Goal: Task Accomplishment & Management: Manage account settings

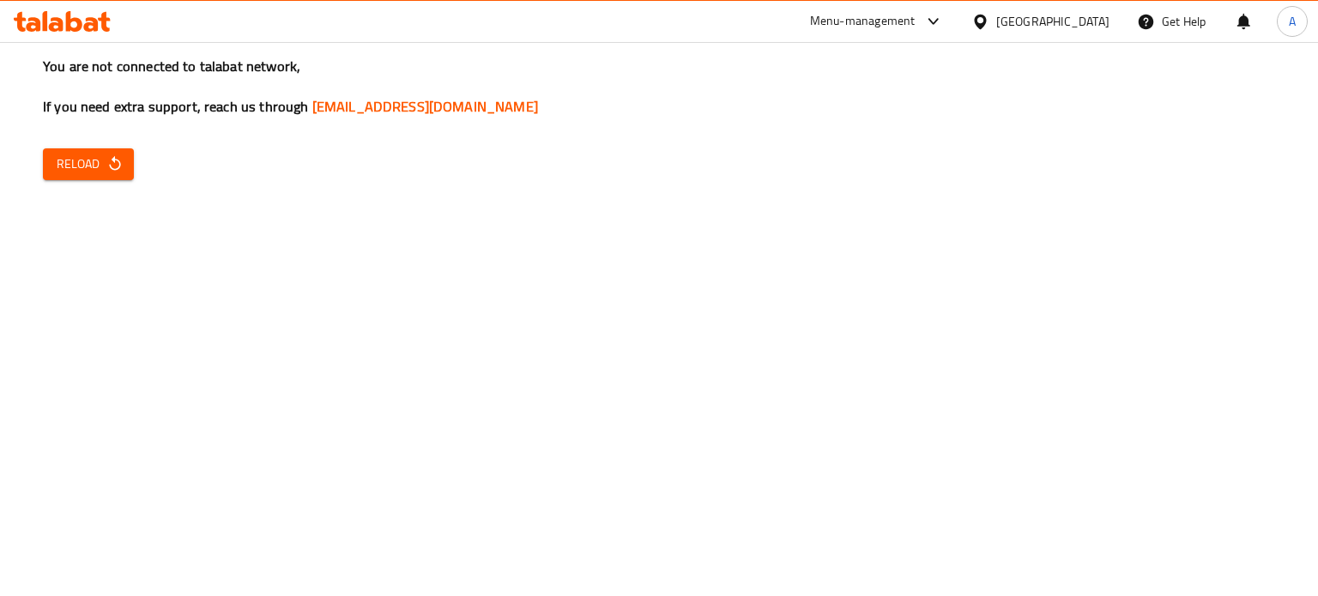
click at [89, 164] on span "Reload" at bounding box center [88, 164] width 63 height 21
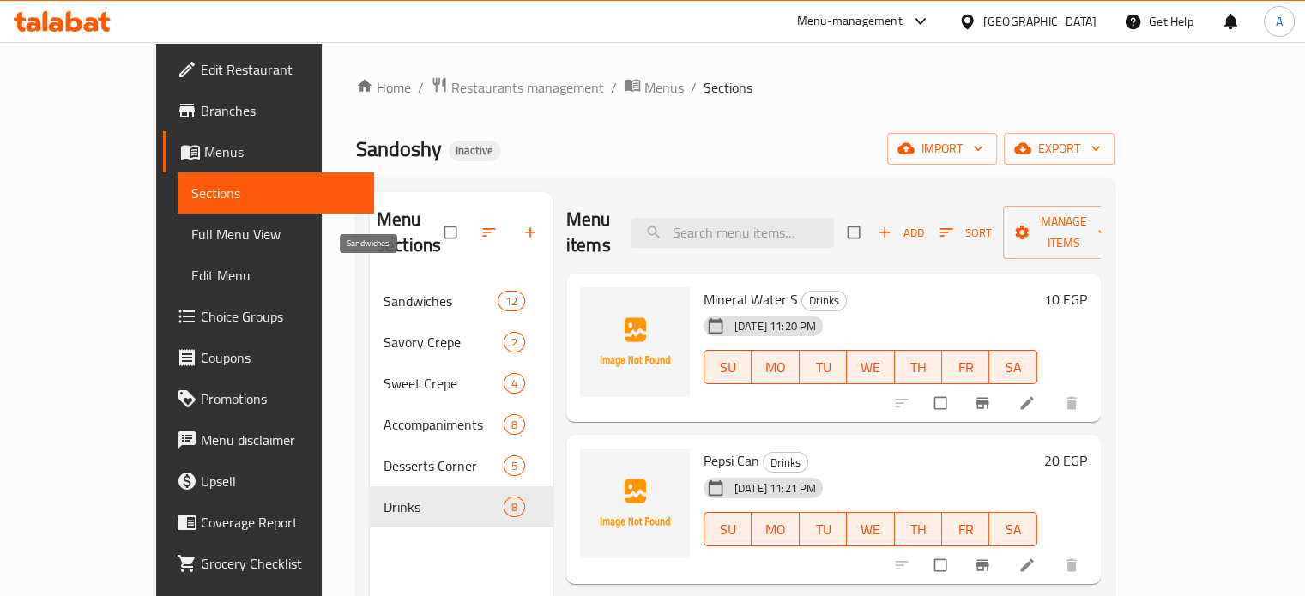
click at [384, 291] on span "Sandwiches" at bounding box center [441, 301] width 114 height 21
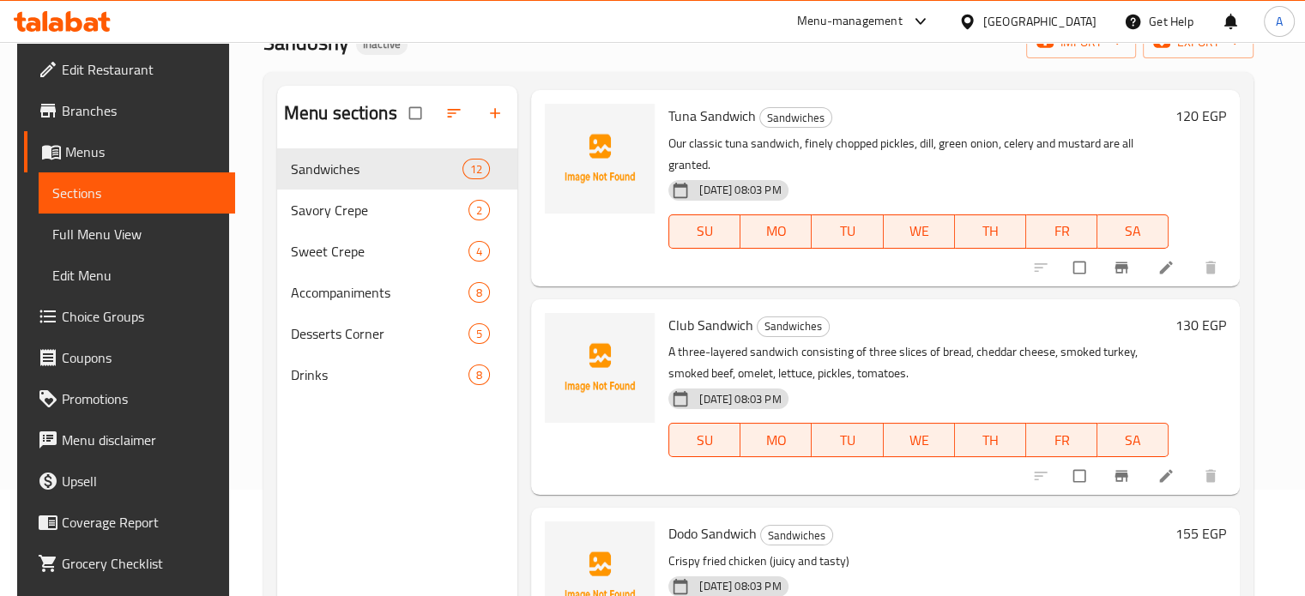
scroll to position [108, 0]
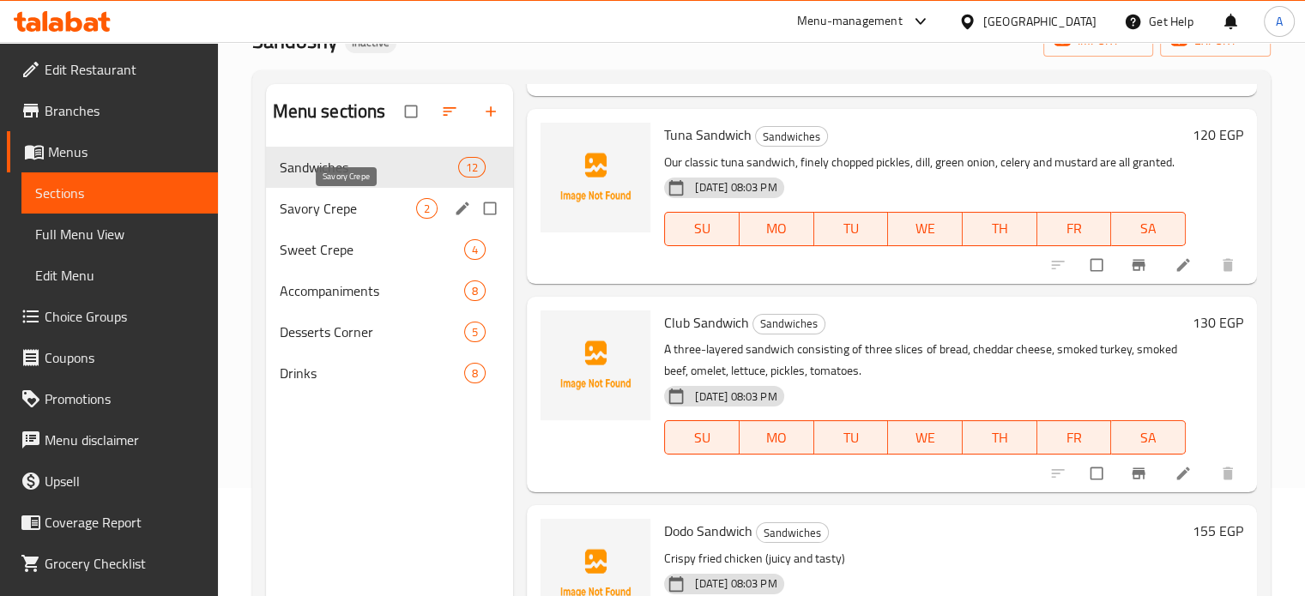
click at [347, 218] on span "Savory Crepe" at bounding box center [348, 208] width 137 height 21
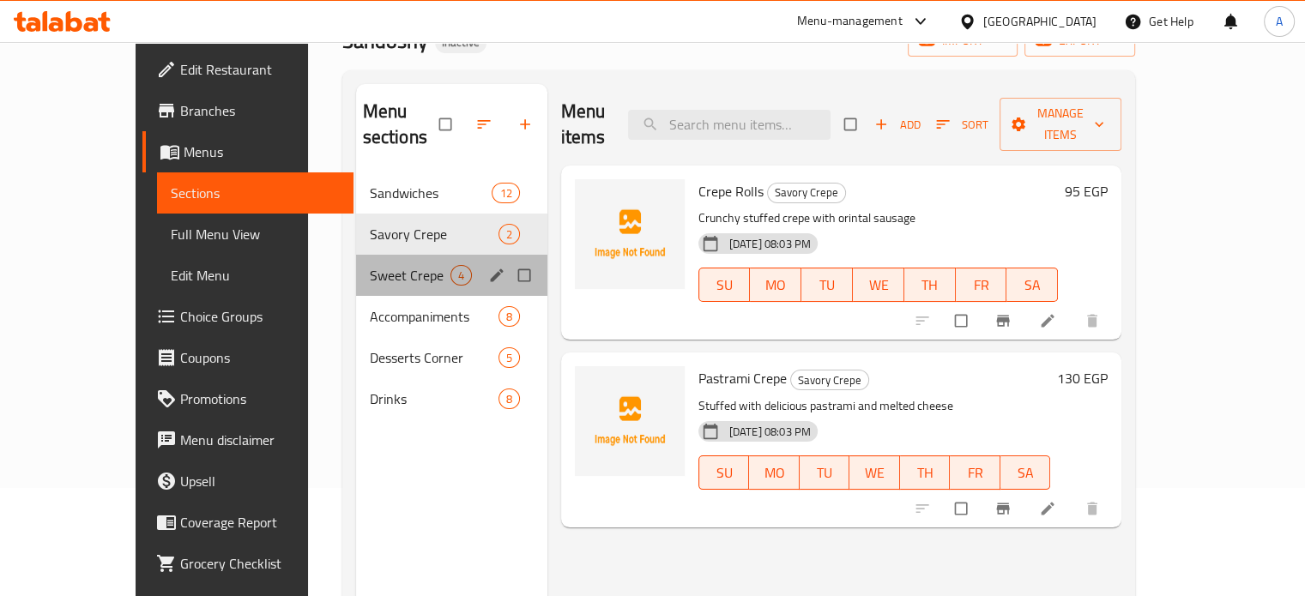
click at [388, 260] on div "Sweet Crepe 4" at bounding box center [451, 275] width 191 height 41
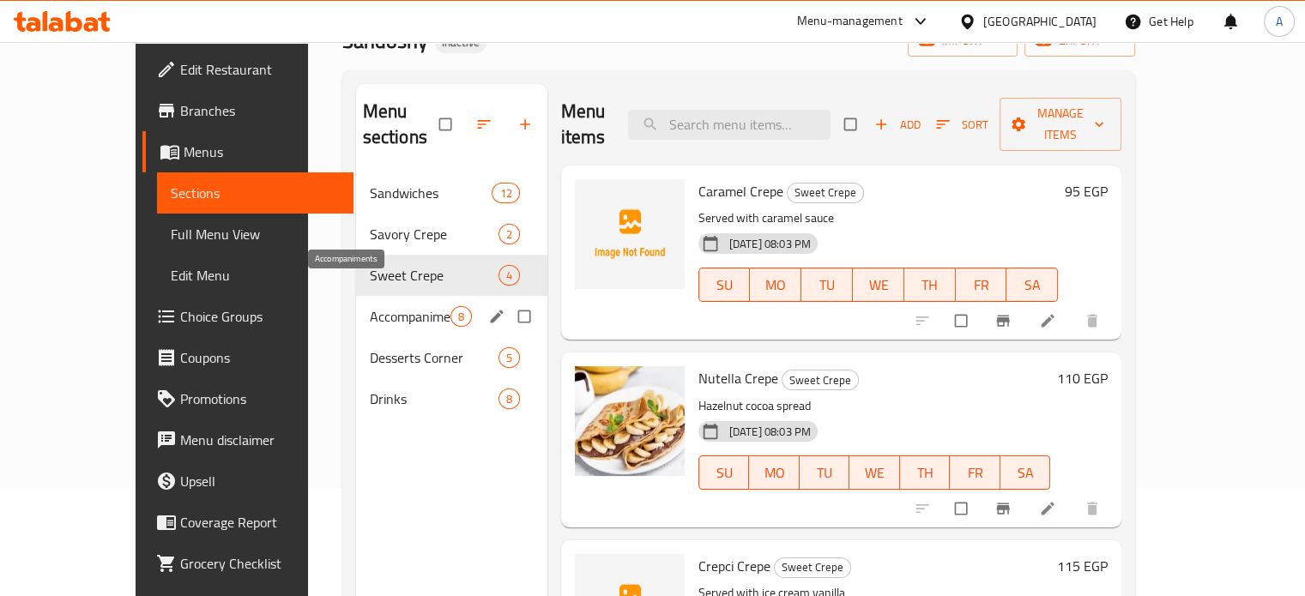
click at [370, 306] on span "Accompaniments" at bounding box center [410, 316] width 81 height 21
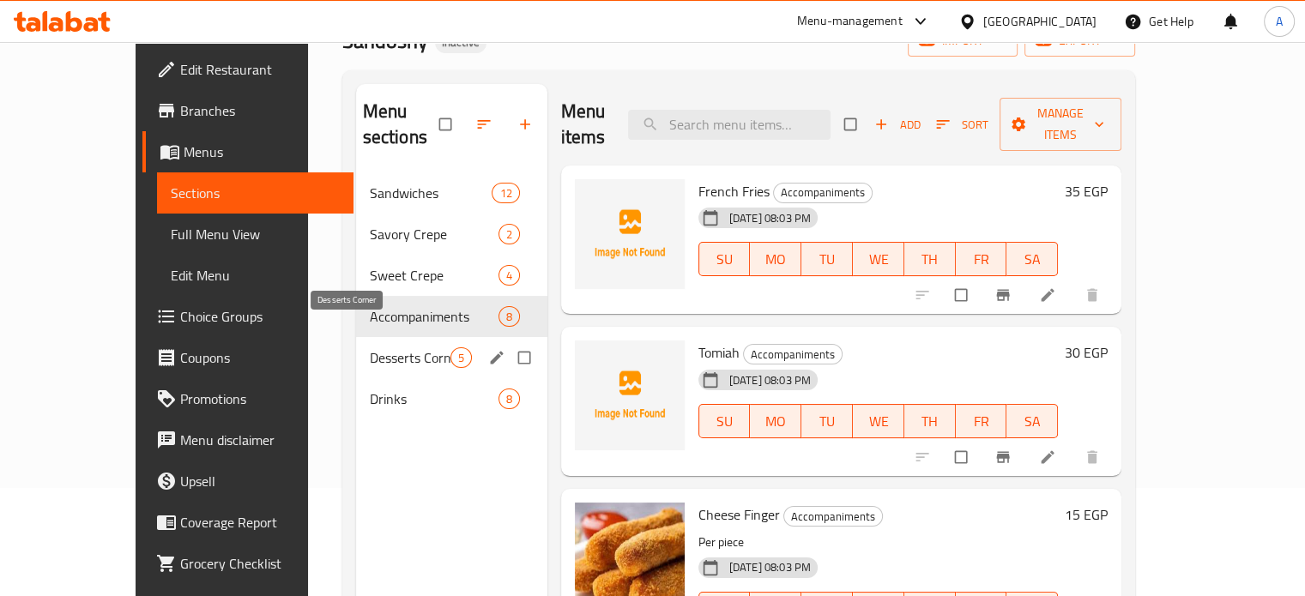
click at [370, 347] on span "Desserts Corner" at bounding box center [410, 357] width 81 height 21
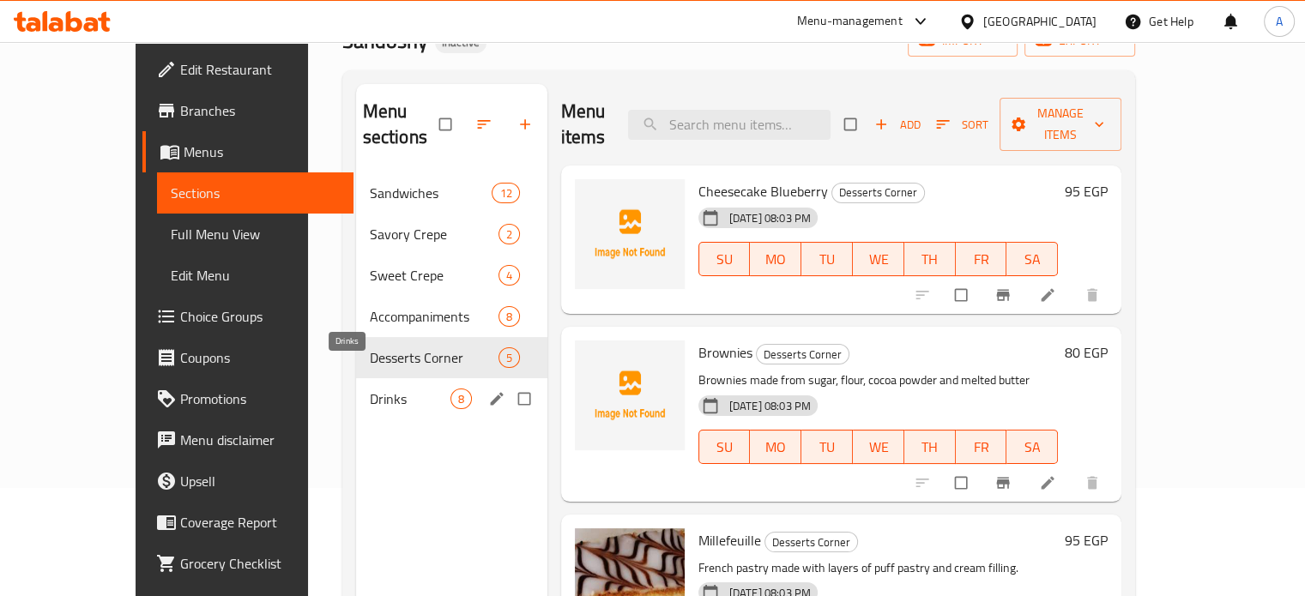
click at [370, 389] on span "Drinks" at bounding box center [410, 399] width 81 height 21
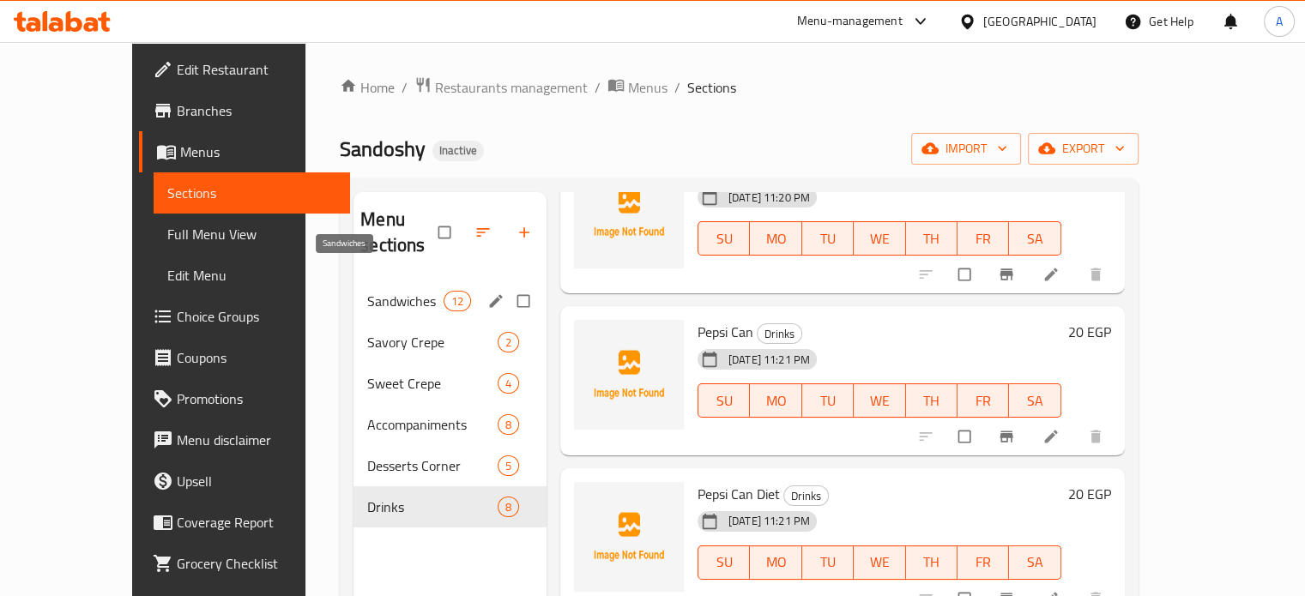
click at [367, 291] on span "Sandwiches" at bounding box center [405, 301] width 76 height 21
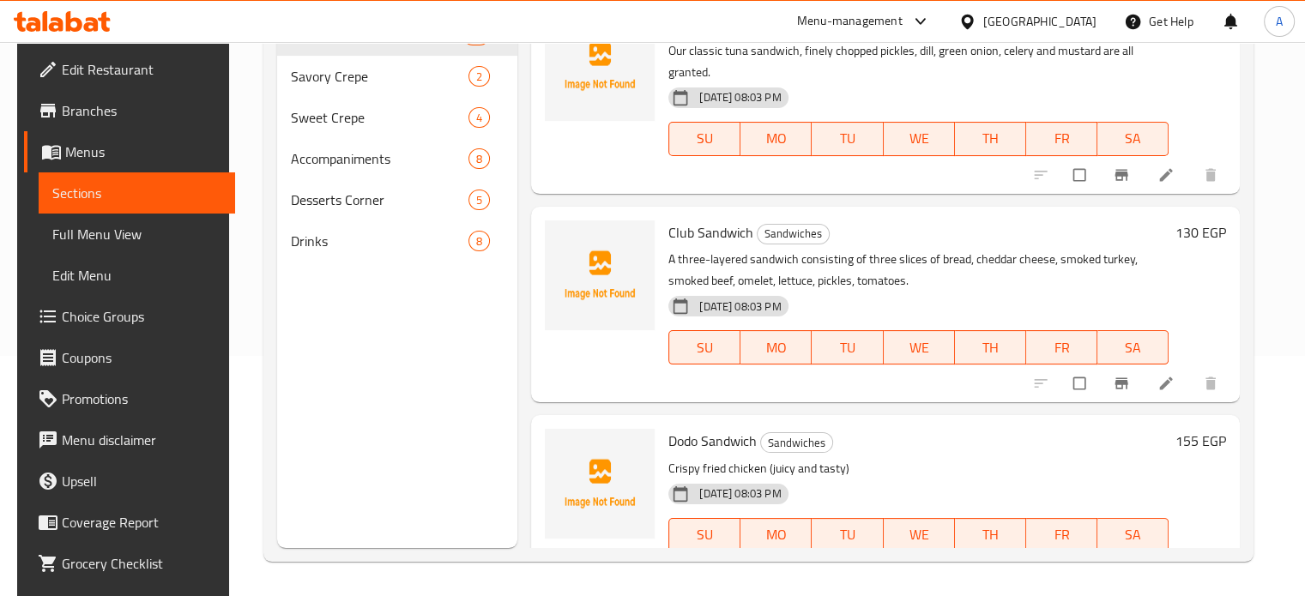
scroll to position [1755, 0]
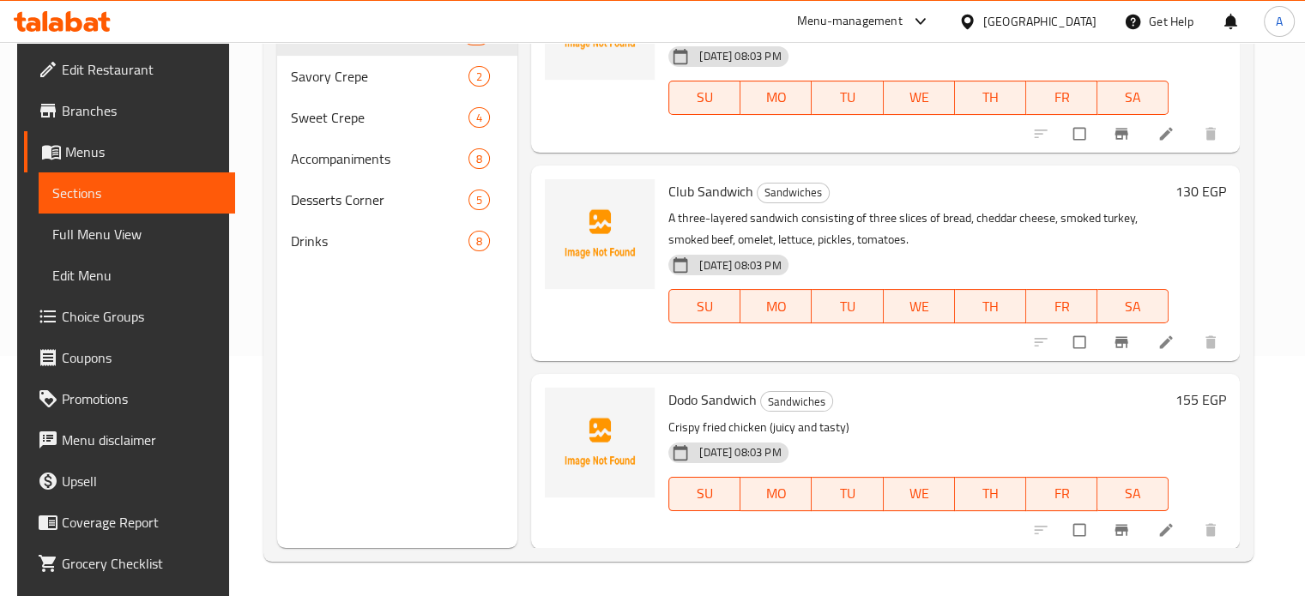
click at [718, 191] on span "Club Sandwich" at bounding box center [710, 191] width 85 height 26
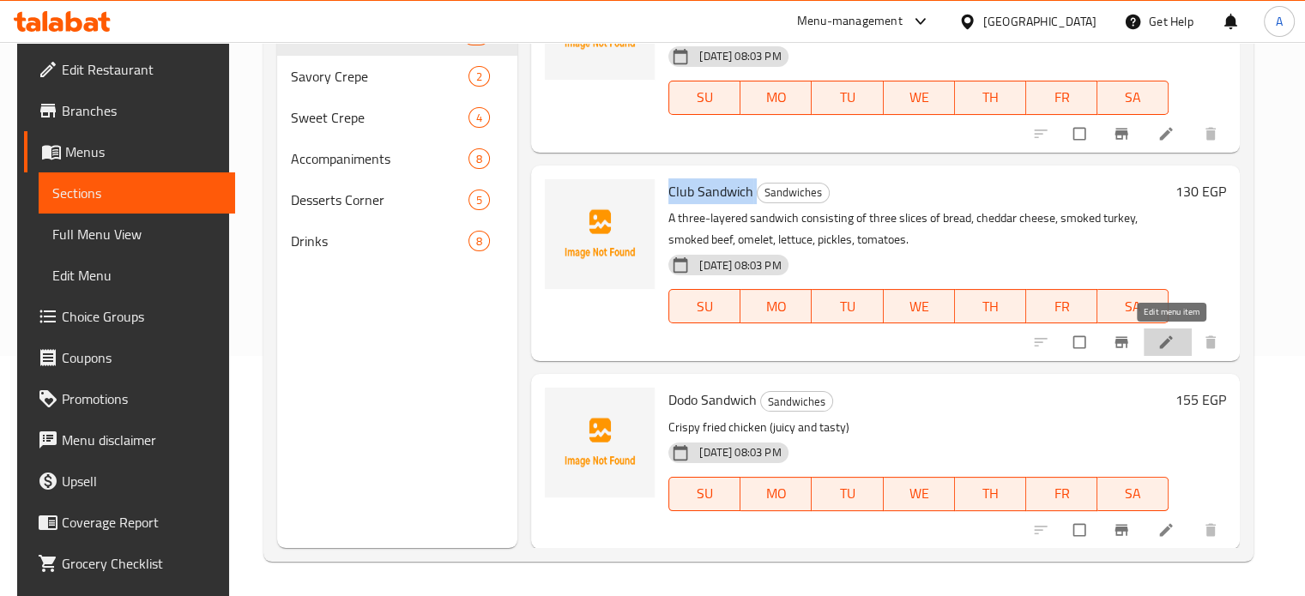
click at [1168, 344] on icon at bounding box center [1166, 342] width 13 height 13
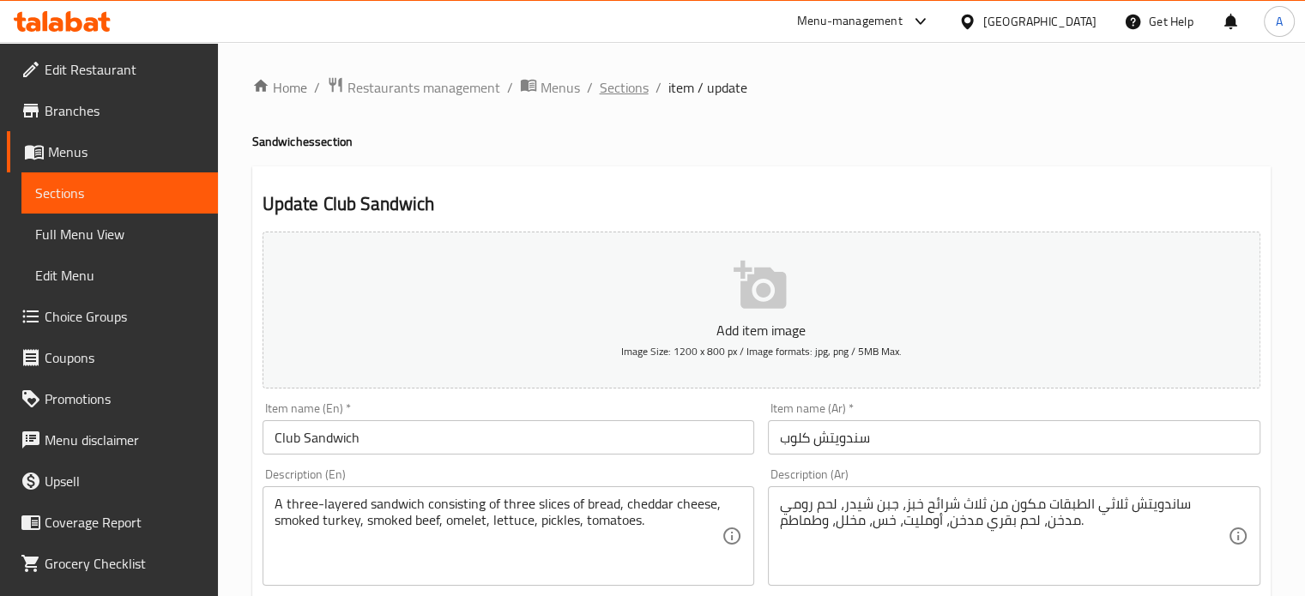
click at [614, 83] on span "Sections" at bounding box center [624, 87] width 49 height 21
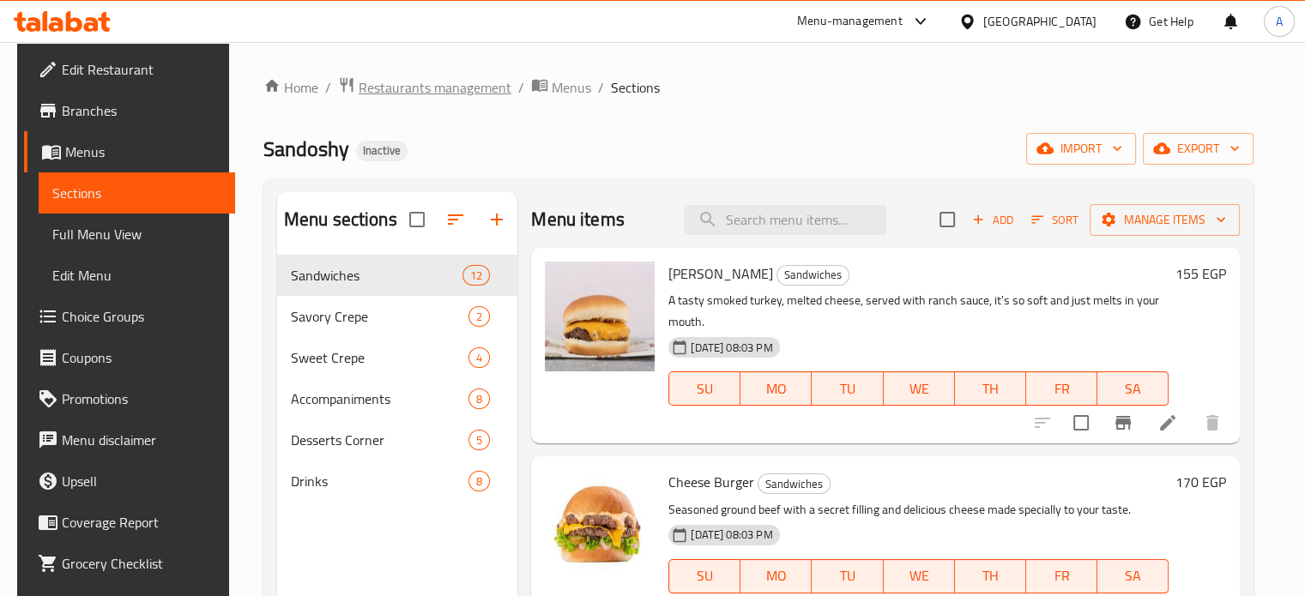
click at [454, 79] on span "Restaurants management" at bounding box center [435, 87] width 153 height 21
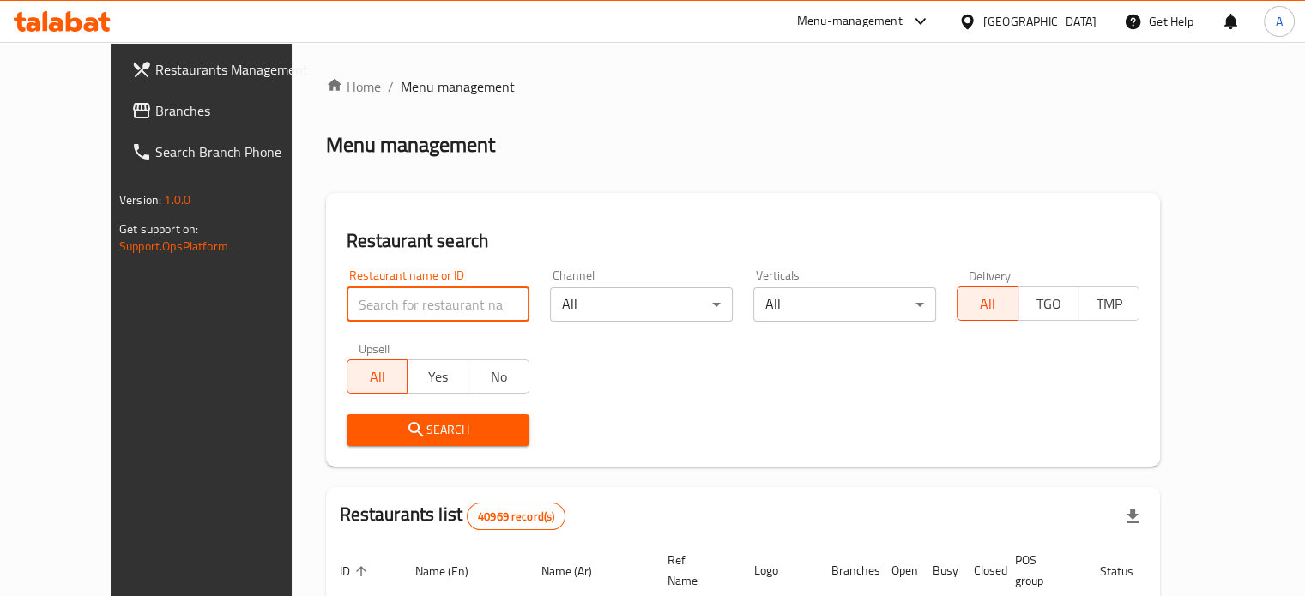
click at [347, 310] on input "search" at bounding box center [438, 304] width 183 height 34
paste input "pablo"
type input "pablo"
click button "Search" at bounding box center [438, 430] width 183 height 32
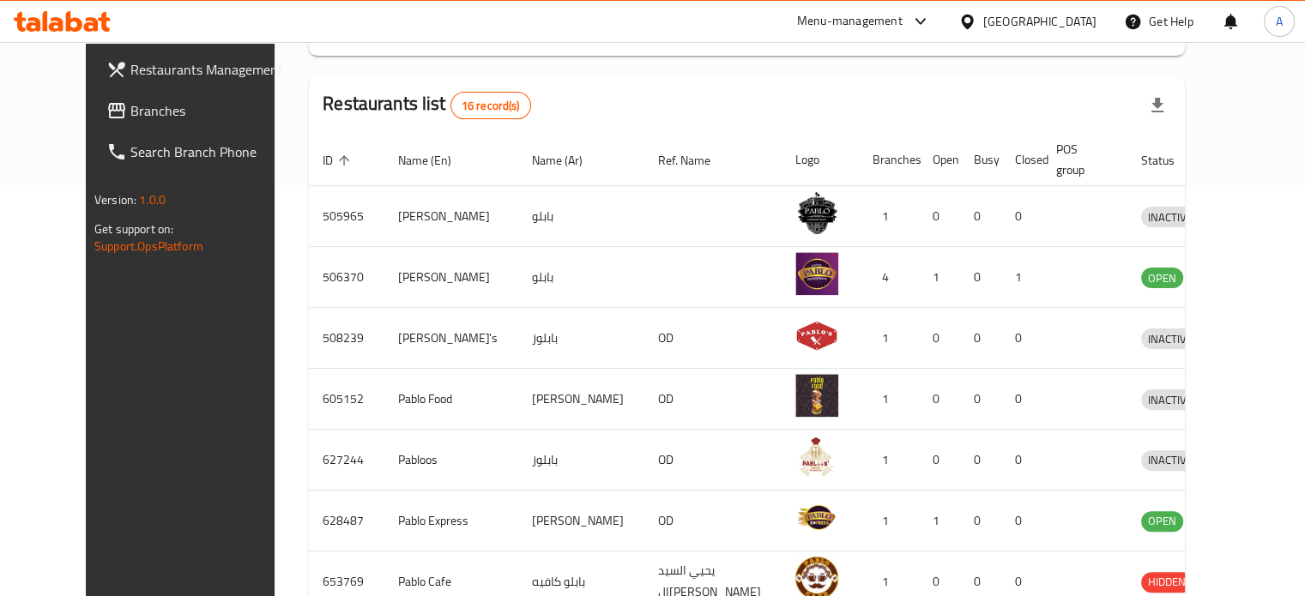
scroll to position [662, 0]
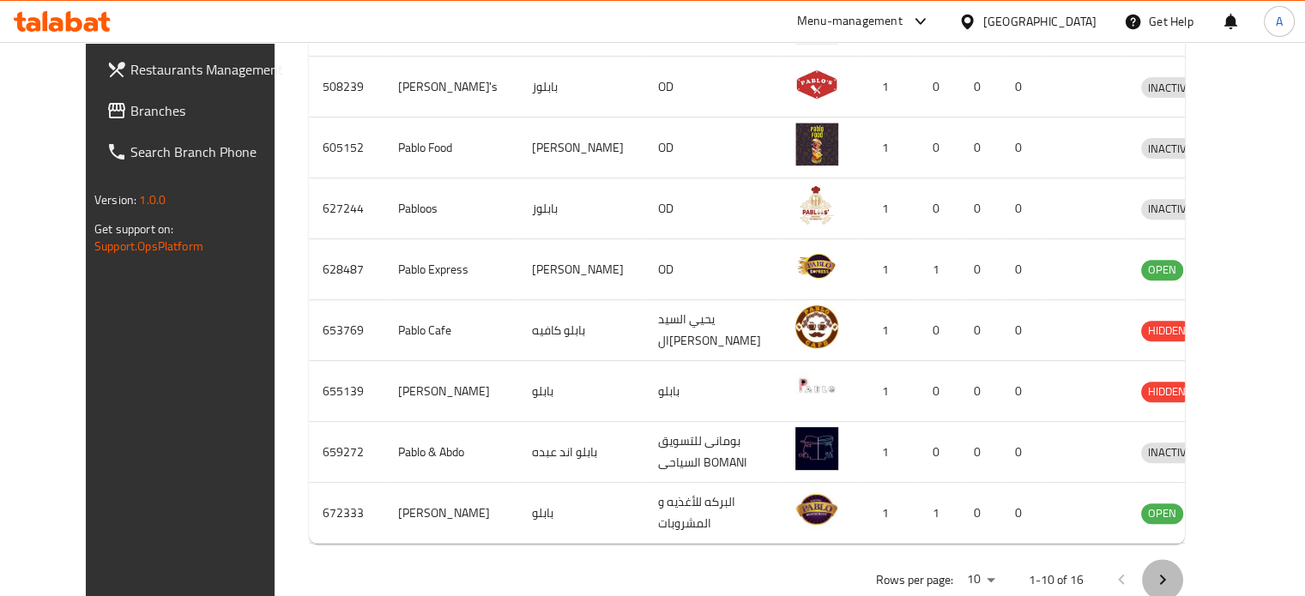
click at [1173, 570] on icon "Next page" at bounding box center [1162, 580] width 21 height 21
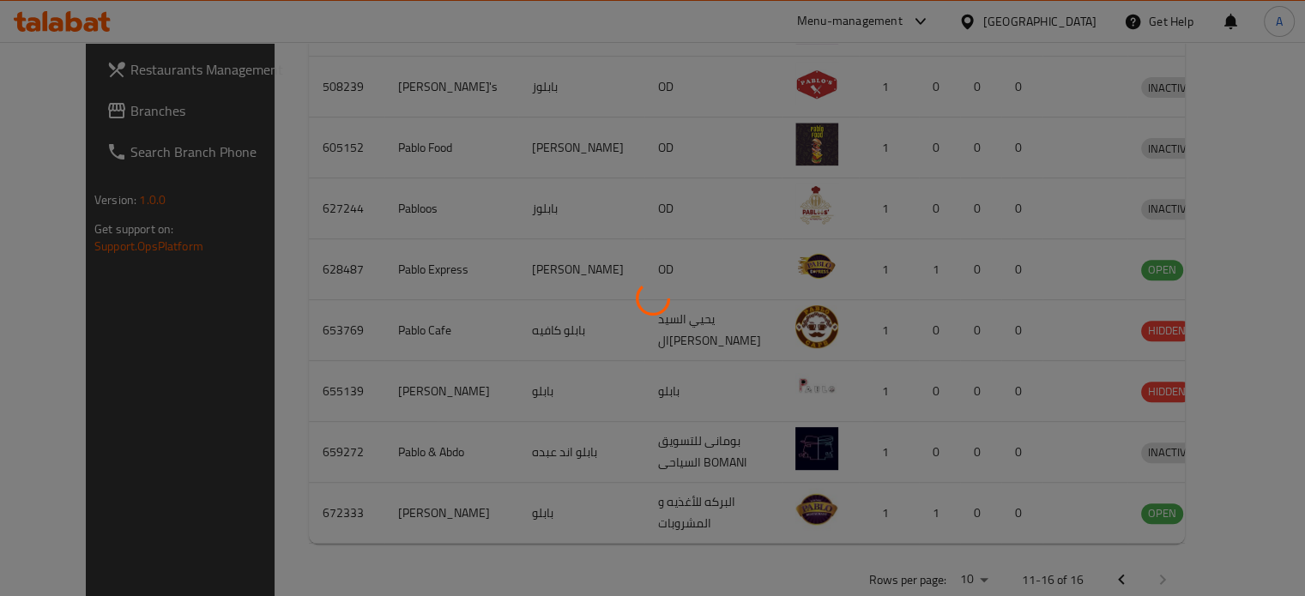
scroll to position [470, 0]
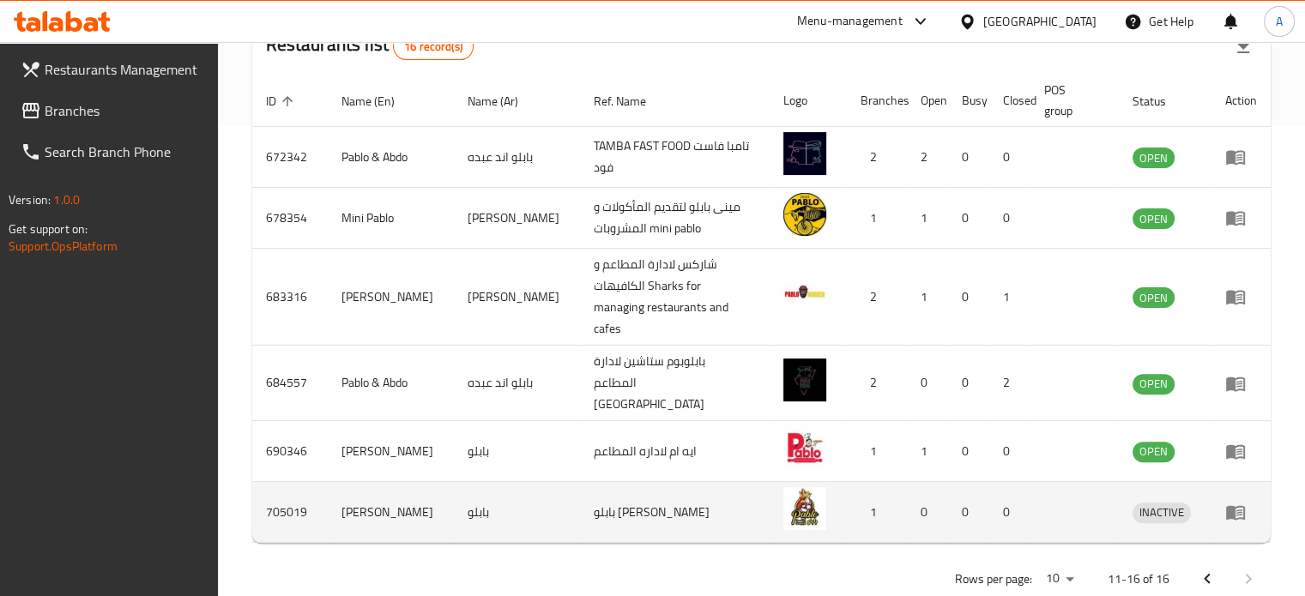
click at [1236, 502] on icon "enhanced table" at bounding box center [1235, 512] width 21 height 21
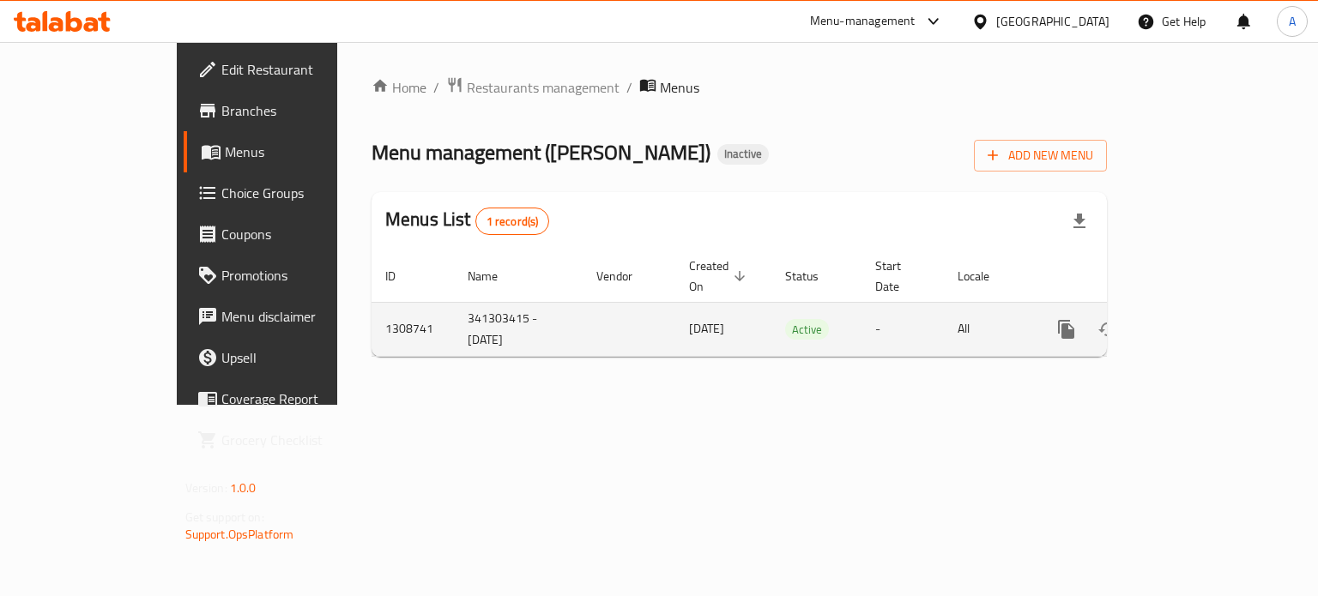
click at [1224, 302] on td "enhanced table" at bounding box center [1128, 329] width 192 height 54
click at [1200, 319] on icon "enhanced table" at bounding box center [1190, 329] width 21 height 21
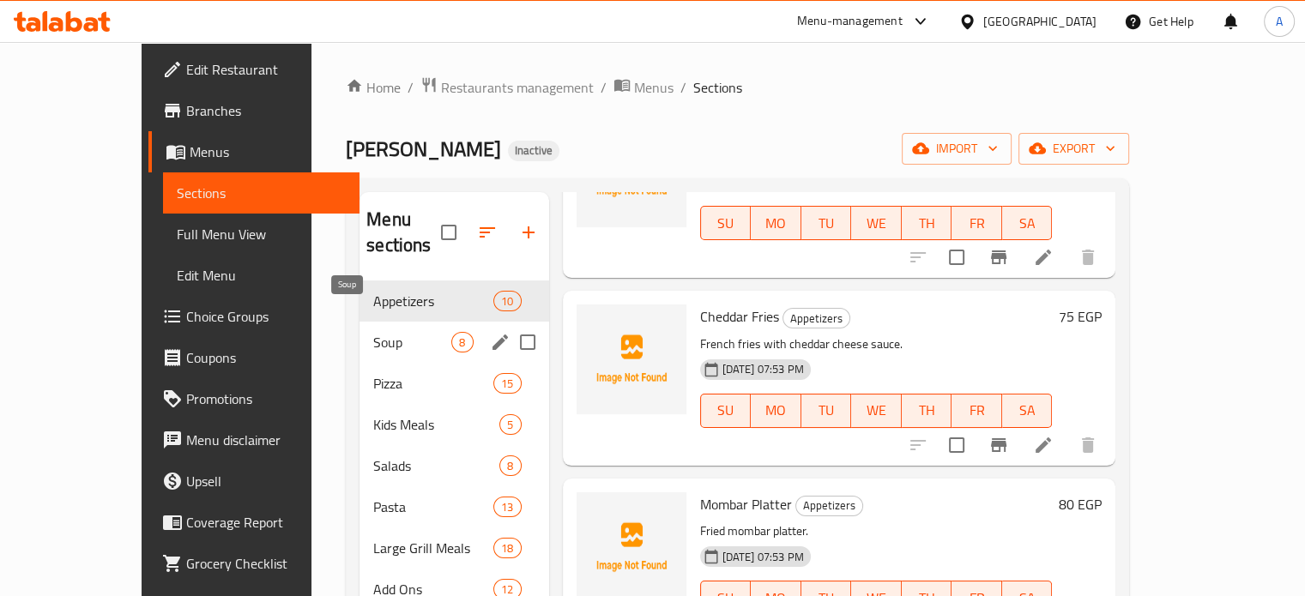
click at [395, 332] on span "Soup" at bounding box center [412, 342] width 78 height 21
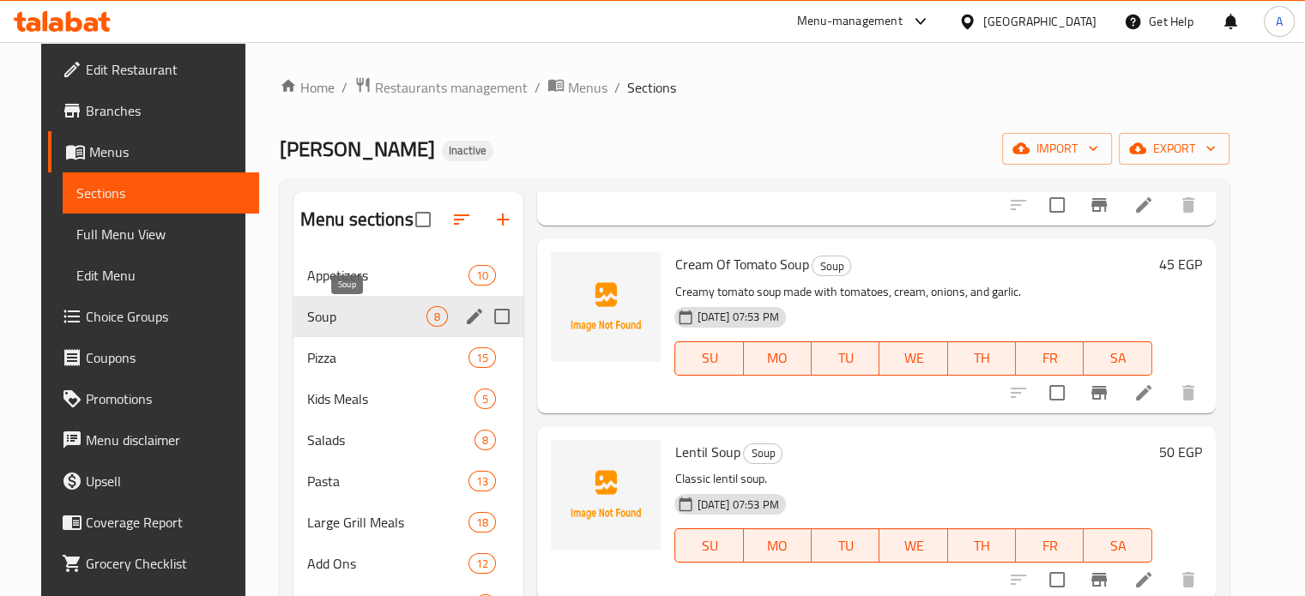
scroll to position [941, 0]
click at [368, 410] on div "Kids Meals 5" at bounding box center [408, 398] width 231 height 41
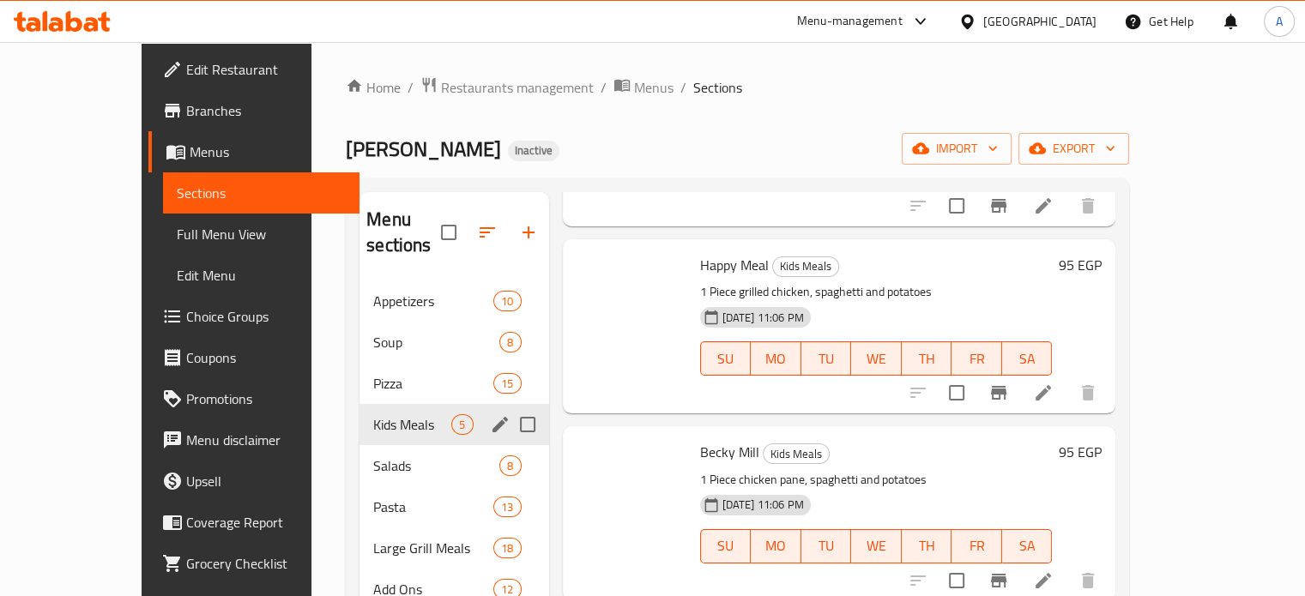
scroll to position [384, 0]
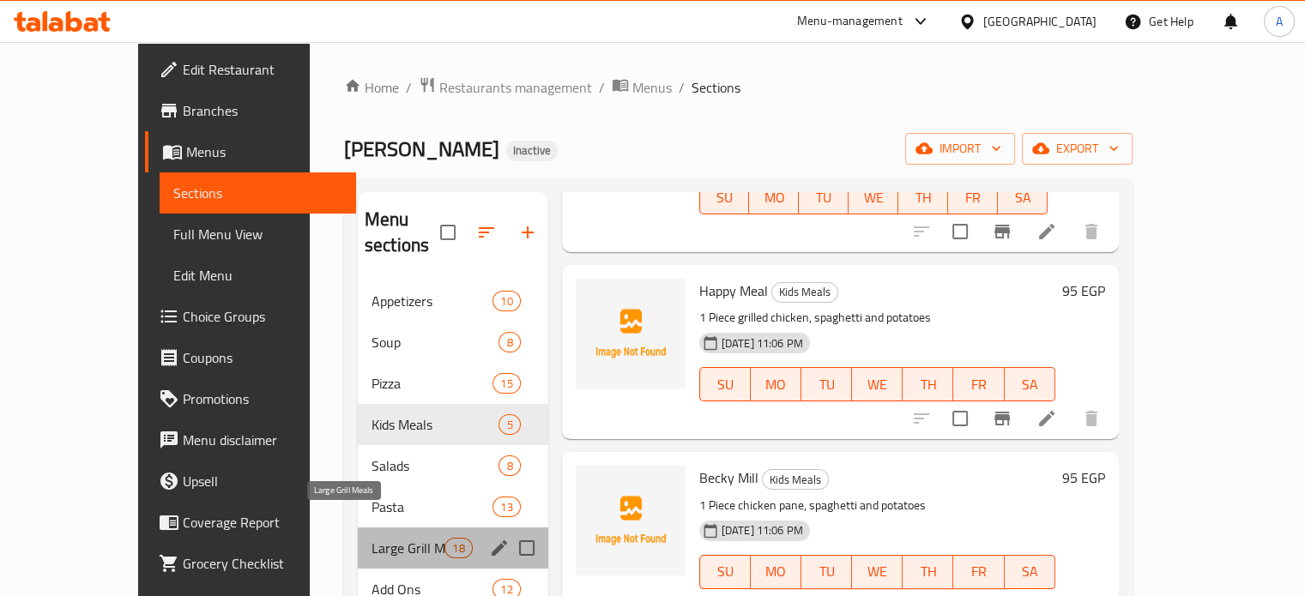
click at [372, 538] on span "Large Grill Meals" at bounding box center [408, 548] width 73 height 21
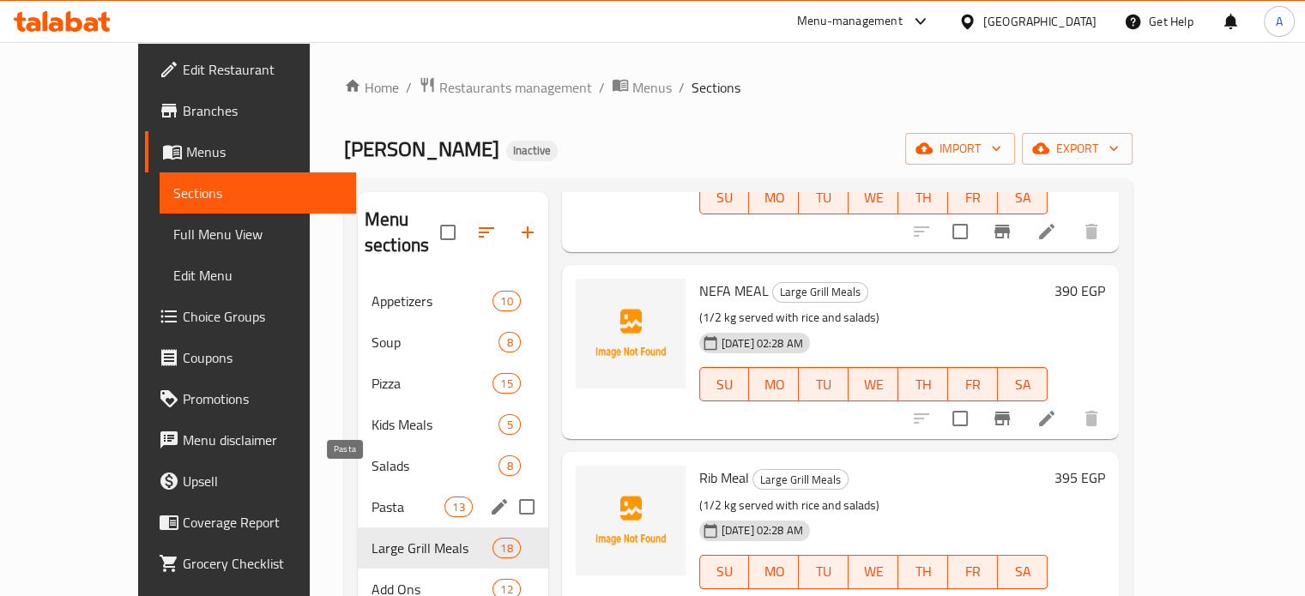
click at [372, 497] on span "Pasta" at bounding box center [408, 507] width 73 height 21
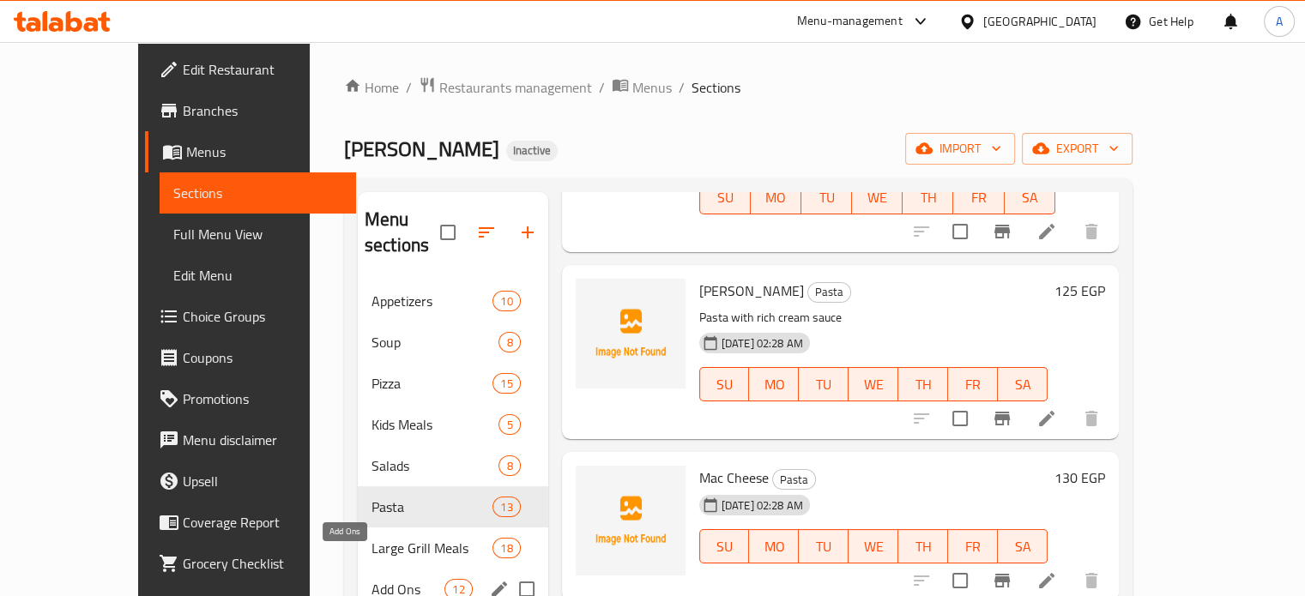
click at [372, 579] on span "Add Ons" at bounding box center [408, 589] width 73 height 21
